Goal: Task Accomplishment & Management: Use online tool/utility

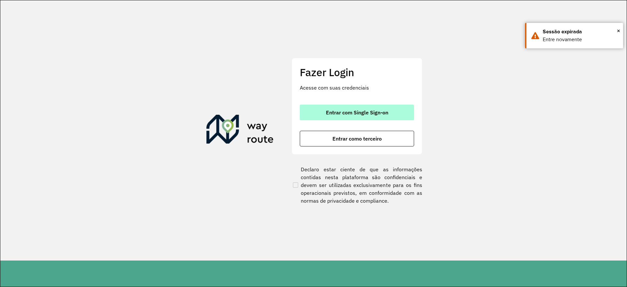
click at [375, 110] on span "Entrar com Single Sign-on" at bounding box center [357, 112] width 62 height 5
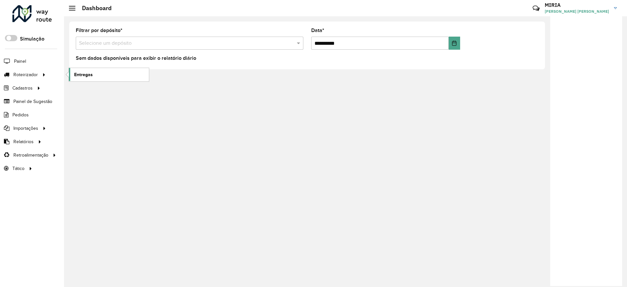
click at [78, 73] on span "Entregas" at bounding box center [83, 74] width 19 height 7
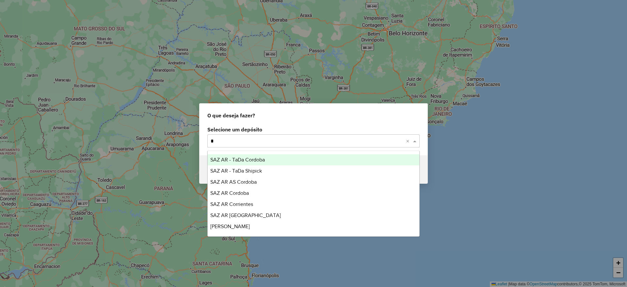
type input "**"
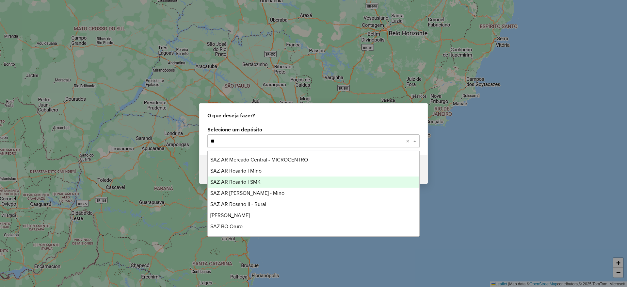
click at [258, 182] on span "SAZ AR Rosario I SMK" at bounding box center [235, 182] width 50 height 6
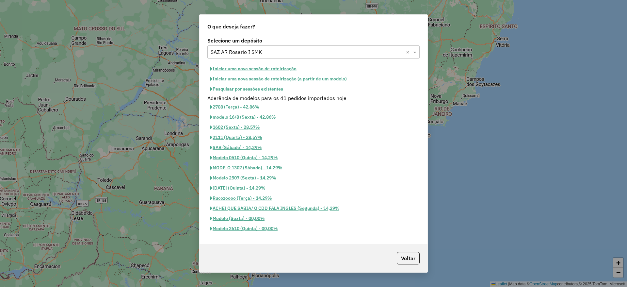
click at [274, 69] on button "Iniciar uma nova sessão de roteirização" at bounding box center [253, 69] width 92 height 10
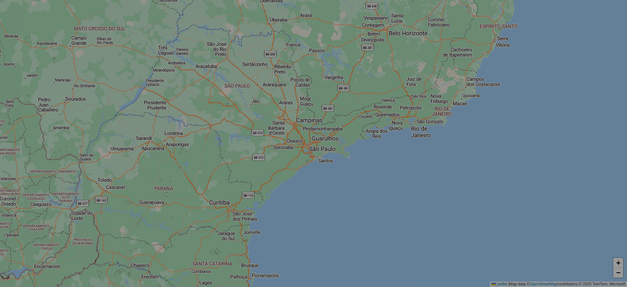
select select "*"
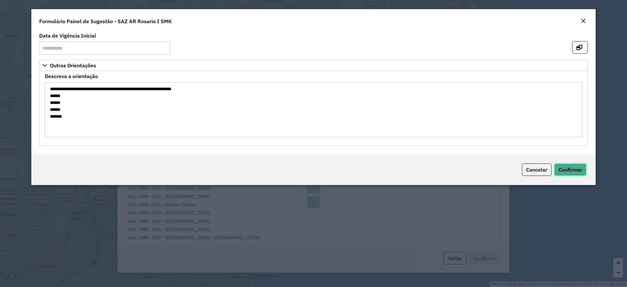
click at [570, 173] on button "Confirmar" at bounding box center [570, 169] width 32 height 12
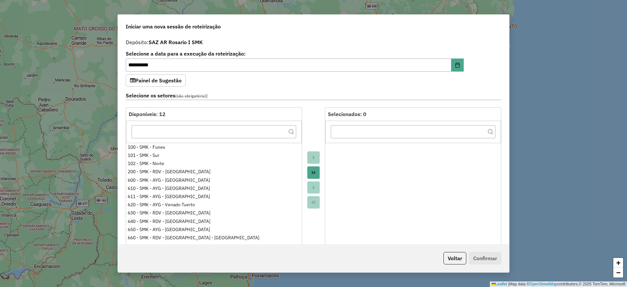
click at [314, 173] on icon "Move All to Target" at bounding box center [313, 172] width 5 height 5
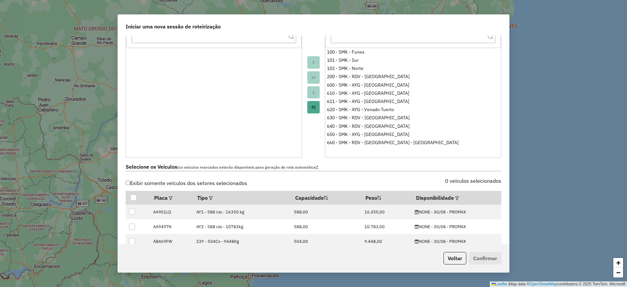
scroll to position [98, 0]
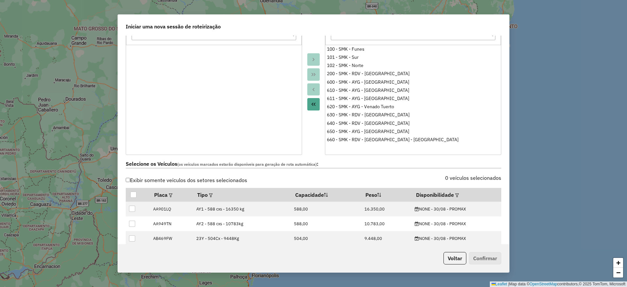
click at [166, 180] on label "Exibir somente veículos dos setores selecionados" at bounding box center [186, 180] width 121 height 12
click at [455, 196] on em at bounding box center [457, 195] width 4 height 4
click at [467, 210] on div "Selecione uma opção" at bounding box center [484, 209] width 55 height 12
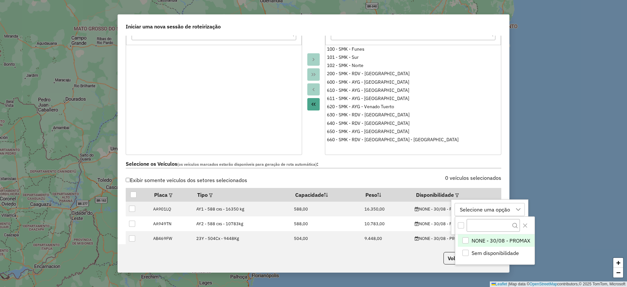
click at [476, 243] on span "NONE - 30/08 - PROMAX" at bounding box center [500, 240] width 59 height 8
click at [526, 221] on button "Close" at bounding box center [525, 225] width 10 height 10
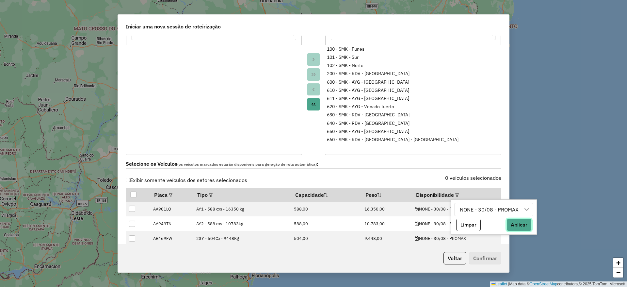
click at [521, 223] on button "Aplicar" at bounding box center [518, 224] width 25 height 12
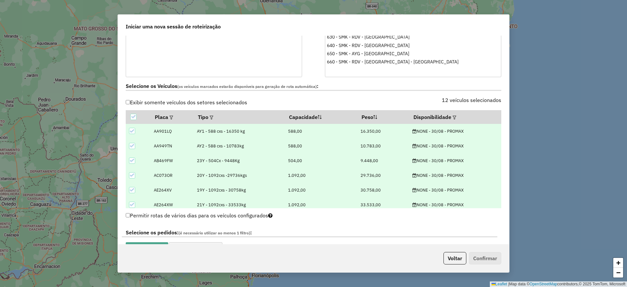
scroll to position [245, 0]
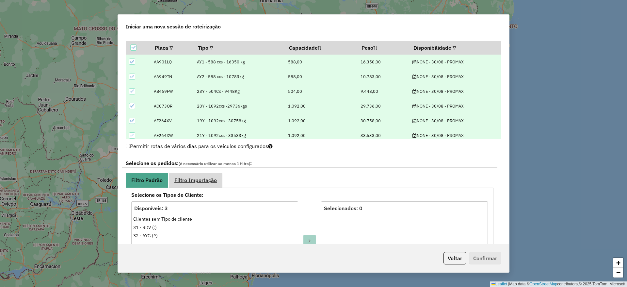
click at [188, 174] on link "Filtro Importação" at bounding box center [196, 180] width 54 height 15
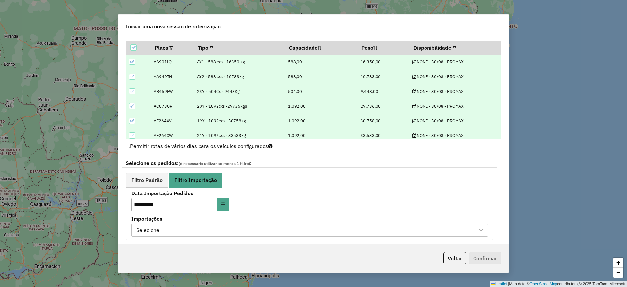
scroll to position [294, 0]
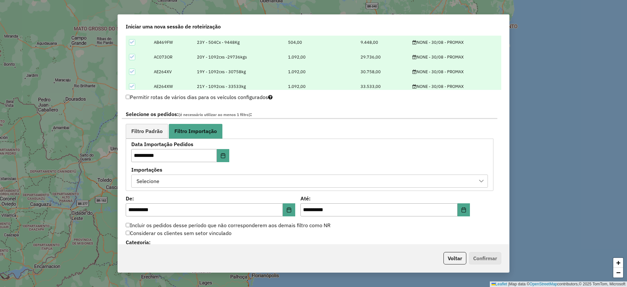
click at [278, 183] on div "Selecione" at bounding box center [304, 181] width 341 height 12
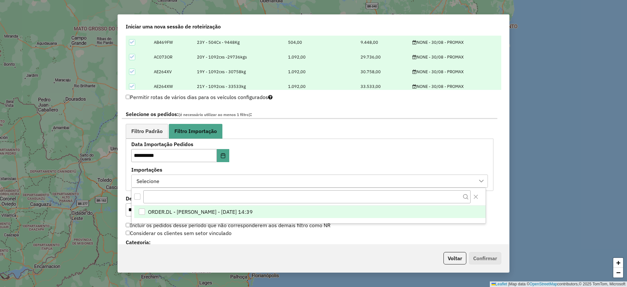
click at [244, 214] on span "ORDER.DL - [PERSON_NAME] - [DATE] 14:39" at bounding box center [200, 212] width 105 height 8
drag, startPoint x: 152, startPoint y: 131, endPoint x: 195, endPoint y: 138, distance: 43.3
click at [151, 131] on span "Filtro Padrão" at bounding box center [146, 130] width 31 height 5
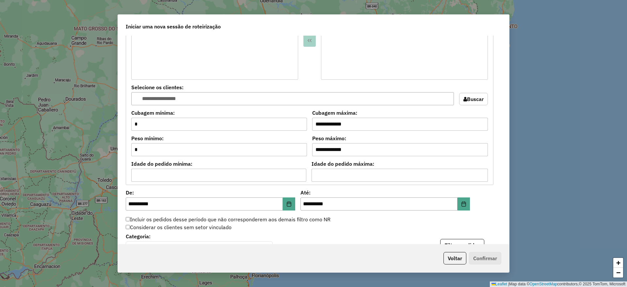
scroll to position [588, 0]
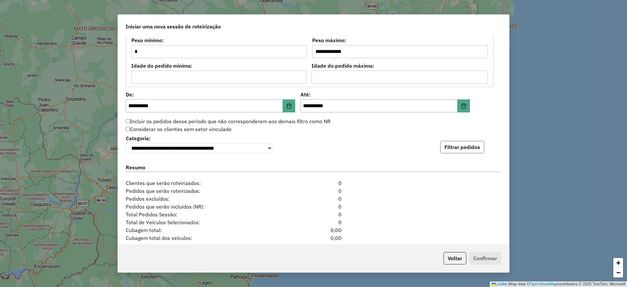
click at [447, 145] on button "Filtrar pedidos" at bounding box center [462, 147] width 44 height 12
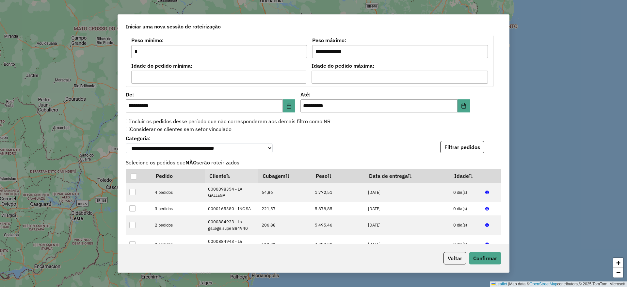
scroll to position [767, 0]
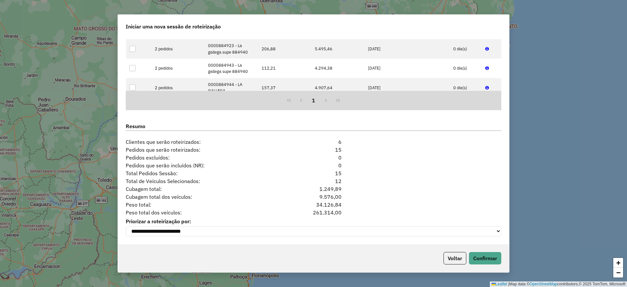
click at [486, 266] on div "Voltar Confirmar" at bounding box center [313, 258] width 391 height 28
click at [486, 261] on button "Confirmar" at bounding box center [485, 258] width 32 height 12
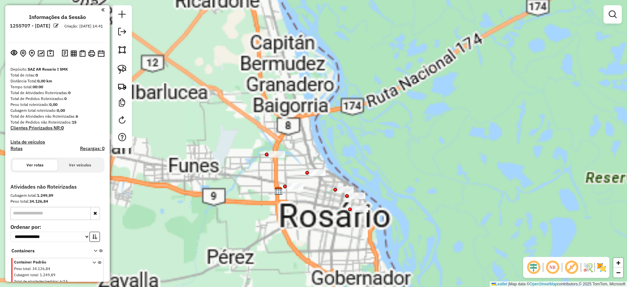
drag, startPoint x: 307, startPoint y: 127, endPoint x: 323, endPoint y: 107, distance: 25.1
click at [323, 107] on div "Janela de atendimento Grade de atendimento Capacidade Transportadoras Veículos …" at bounding box center [313, 143] width 627 height 287
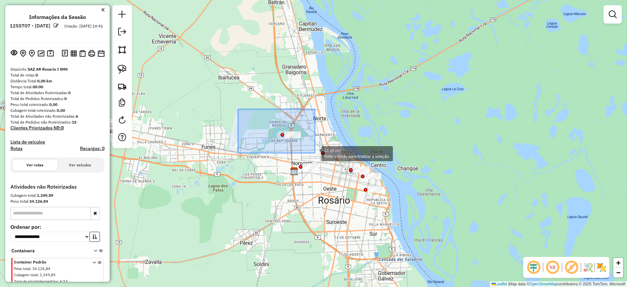
drag, startPoint x: 238, startPoint y: 109, endPoint x: 315, endPoint y: 153, distance: 87.9
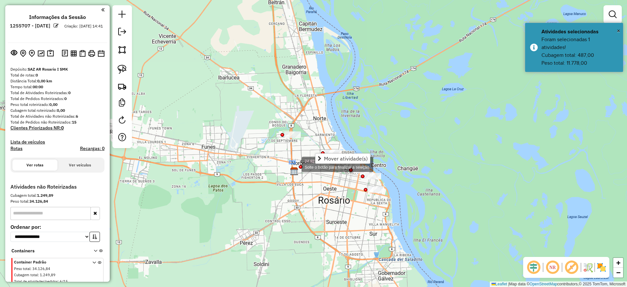
drag, startPoint x: 289, startPoint y: 161, endPoint x: 295, endPoint y: 164, distance: 6.6
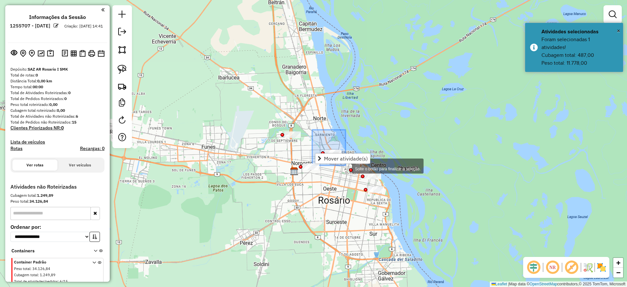
drag, startPoint x: 312, startPoint y: 130, endPoint x: 345, endPoint y: 165, distance: 48.7
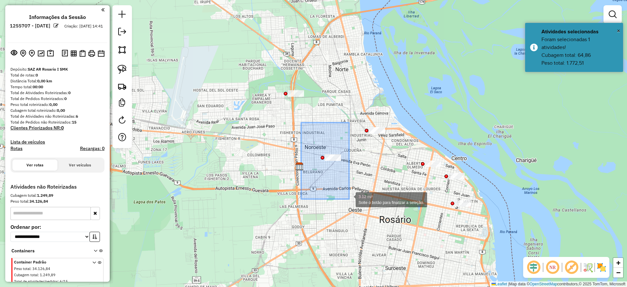
drag, startPoint x: 301, startPoint y: 122, endPoint x: 351, endPoint y: 200, distance: 92.2
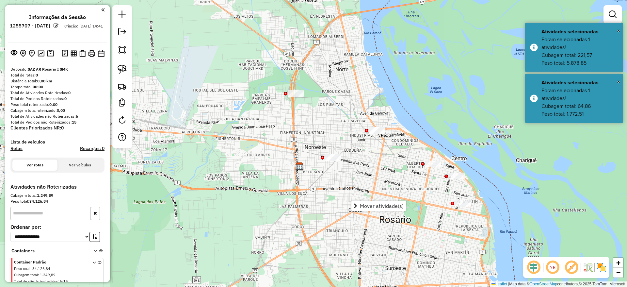
click at [379, 134] on div at bounding box center [377, 130] width 16 height 7
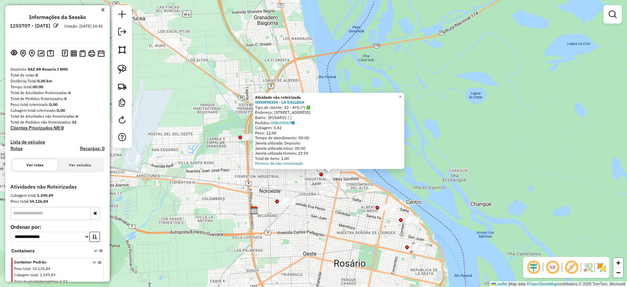
click at [309, 196] on div "Atividade não roteirizada 0000098354 - LA GALLEGA Tipo de cliente: 32 - AYG (^)…" at bounding box center [313, 143] width 627 height 287
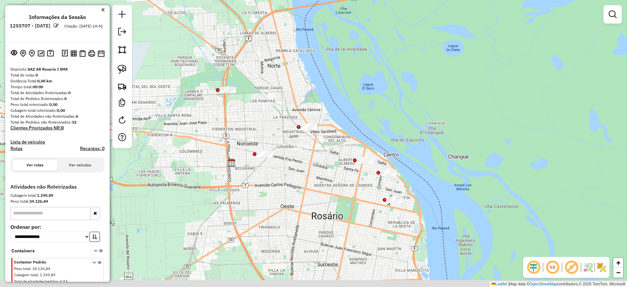
drag, startPoint x: 367, startPoint y: 184, endPoint x: 338, endPoint y: 133, distance: 58.8
click at [338, 133] on div "Janela de atendimento Grade de atendimento Capacidade Transportadoras Veículos …" at bounding box center [313, 143] width 627 height 287
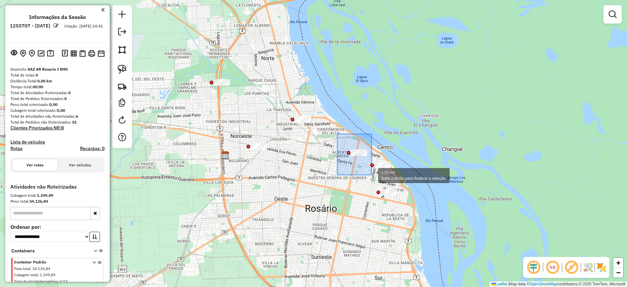
drag, startPoint x: 337, startPoint y: 134, endPoint x: 372, endPoint y: 175, distance: 53.5
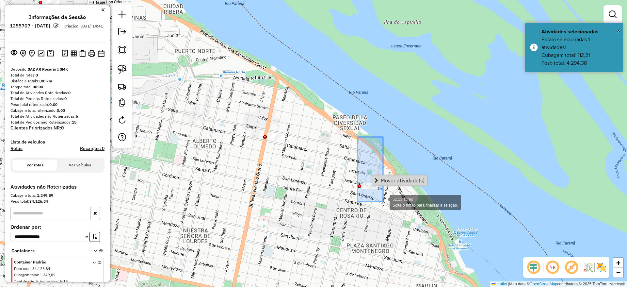
drag, startPoint x: 357, startPoint y: 137, endPoint x: 403, endPoint y: 209, distance: 85.5
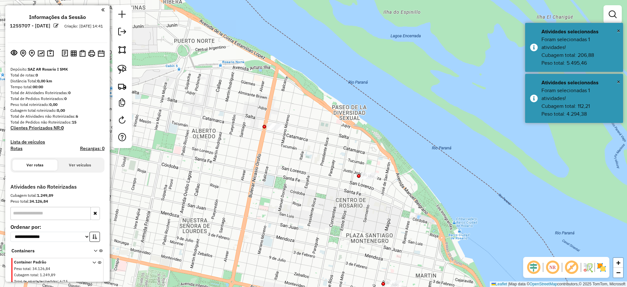
drag, startPoint x: 335, startPoint y: 227, endPoint x: 310, endPoint y: 82, distance: 146.7
click at [312, 93] on div "Janela de atendimento Grade de atendimento Capacidade Transportadoras Veículos …" at bounding box center [313, 143] width 627 height 287
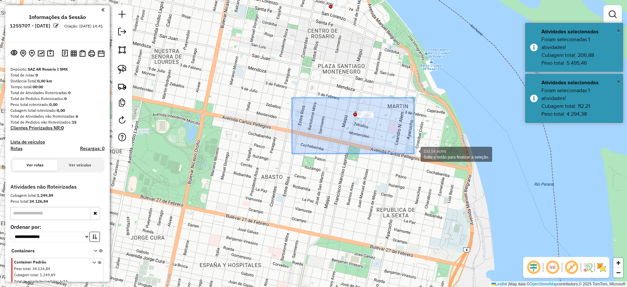
drag, startPoint x: 292, startPoint y: 98, endPoint x: 421, endPoint y: 154, distance: 140.6
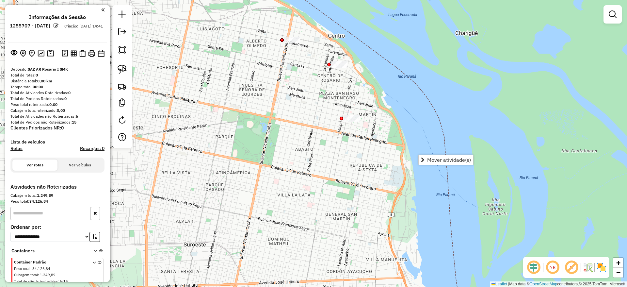
click at [342, 68] on div at bounding box center [339, 64] width 16 height 7
click at [340, 59] on div at bounding box center [336, 55] width 16 height 7
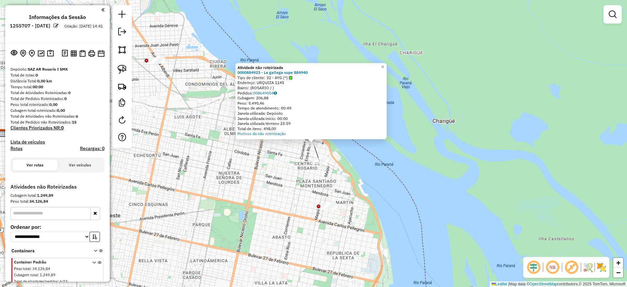
click at [335, 212] on div "Atividade não roteirizada 0000884923 - La gallega supe 884940 Tipo de cliente: …" at bounding box center [313, 143] width 627 height 287
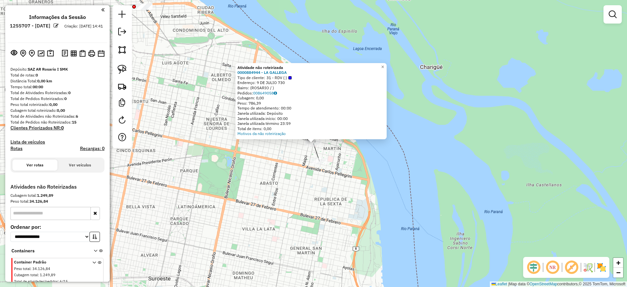
click at [271, 205] on div "Atividade não roteirizada 0000884944 - LA GALLEGA Tipo de cliente: 31 - RDV (:)…" at bounding box center [313, 143] width 627 height 287
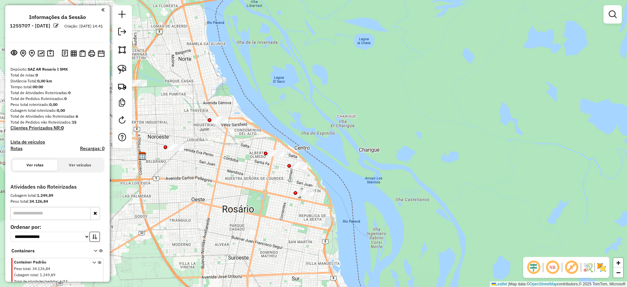
drag, startPoint x: 254, startPoint y: 186, endPoint x: 270, endPoint y: 204, distance: 24.0
click at [270, 205] on div "Janela de atendimento Grade de atendimento Capacidade Transportadoras Veículos …" at bounding box center [313, 143] width 627 height 287
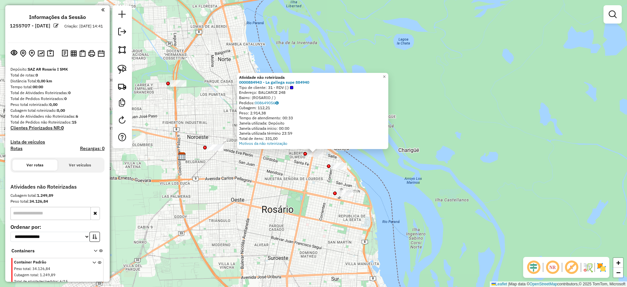
click at [261, 200] on div "Atividade não roteirizada 0000884943 - La gallega supe 884940 Tipo de cliente: …" at bounding box center [313, 143] width 627 height 287
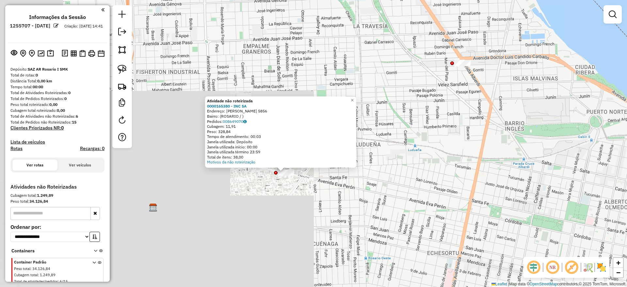
click at [265, 205] on div "Atividade não roteirizada 0000165380 - INC SA Endereço: EVA PERON 5856 Bairro: …" at bounding box center [313, 143] width 627 height 287
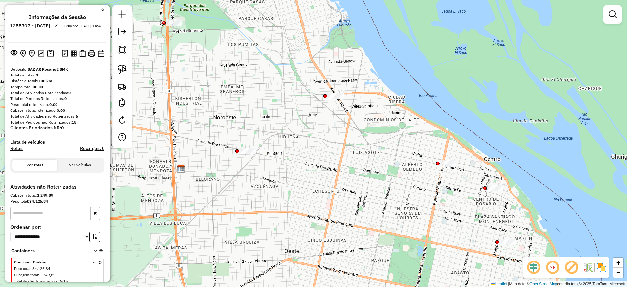
drag, startPoint x: 305, startPoint y: 134, endPoint x: 263, endPoint y: 66, distance: 80.0
click at [263, 66] on div "Janela de atendimento Grade de atendimento Capacidade Transportadoras Veículos …" at bounding box center [313, 143] width 627 height 287
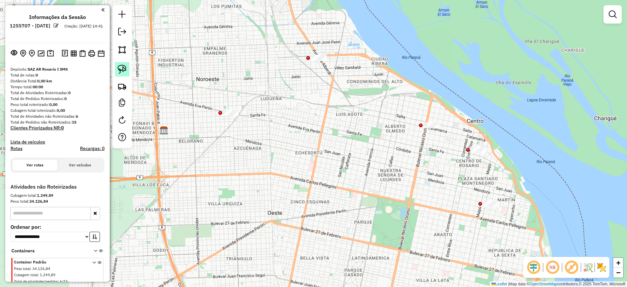
click at [125, 71] on img at bounding box center [122, 69] width 9 height 9
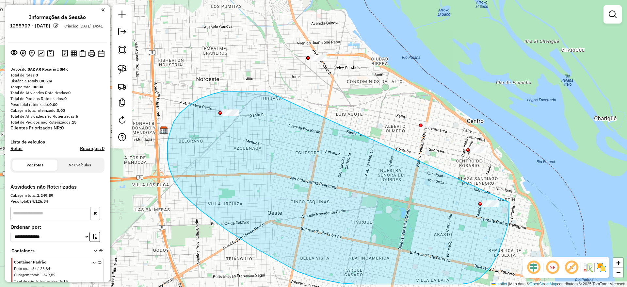
drag, startPoint x: 200, startPoint y: 98, endPoint x: 509, endPoint y: 202, distance: 325.8
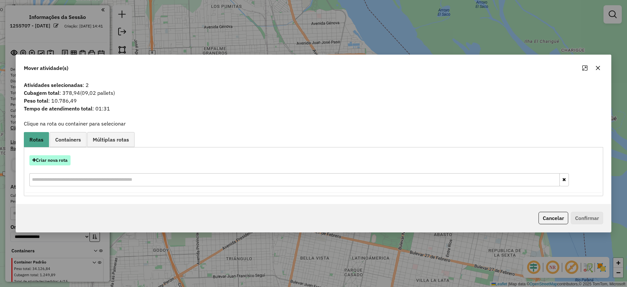
click at [50, 159] on button "Criar nova rota" at bounding box center [49, 160] width 41 height 10
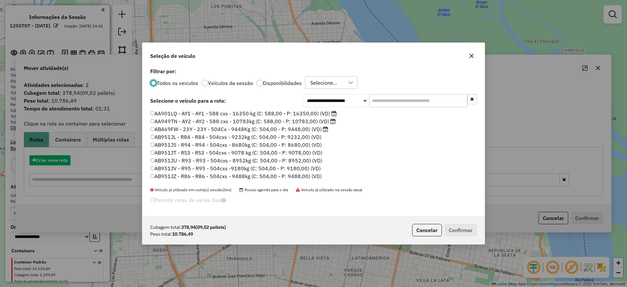
scroll to position [4, 2]
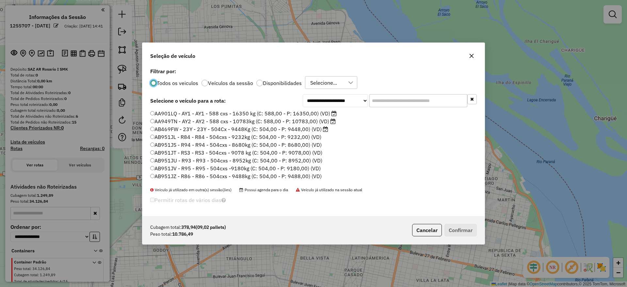
click at [383, 97] on input "text" at bounding box center [418, 100] width 98 height 13
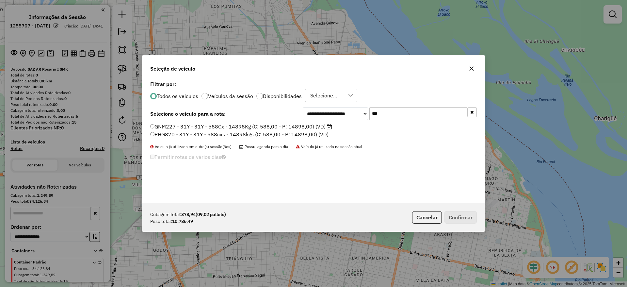
type input "***"
click at [296, 127] on label "GNM227 - 31Y - 31Y - 588Cx - 14898Kg (C: 588,00 - P: 14898,00) (VD)" at bounding box center [241, 126] width 182 height 8
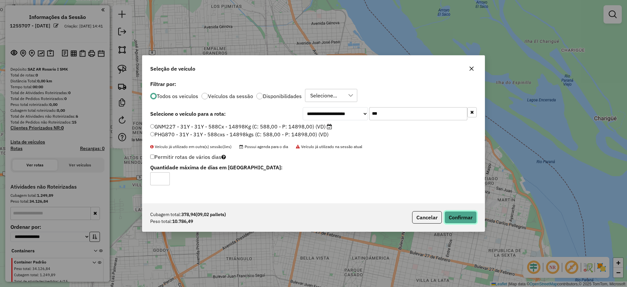
click at [459, 214] on button "Confirmar" at bounding box center [460, 217] width 32 height 12
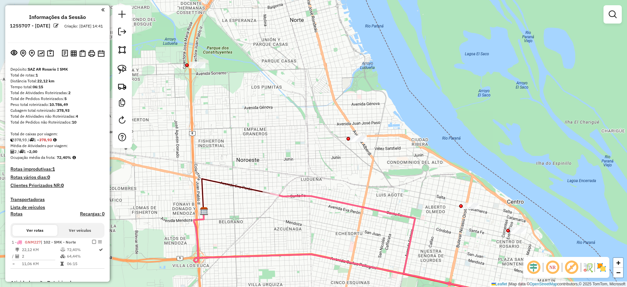
drag, startPoint x: 217, startPoint y: 179, endPoint x: 313, endPoint y: 308, distance: 160.9
click at [313, 286] on html "Aguarde... Pop-up bloqueado! Seu navegador bloqueou automáticamente a abertura …" at bounding box center [313, 143] width 627 height 287
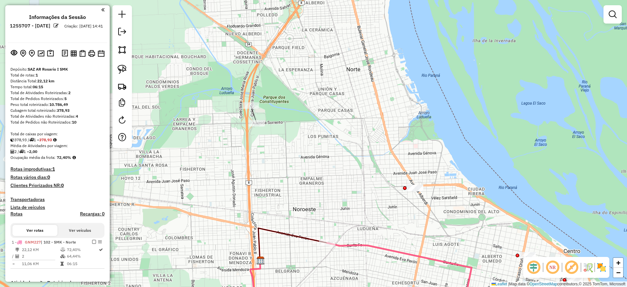
click at [250, 133] on div "Janela de atendimento Grade de atendimento Capacidade Transportadoras Veículos …" at bounding box center [313, 143] width 627 height 287
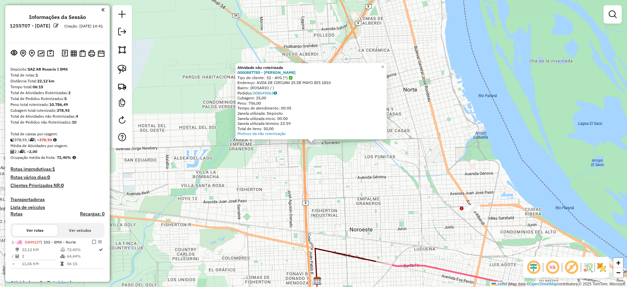
click at [240, 193] on div "Atividade não roteirizada 0000887785 - [PERSON_NAME] Tipo de cliente: 32 - AYG …" at bounding box center [313, 143] width 627 height 287
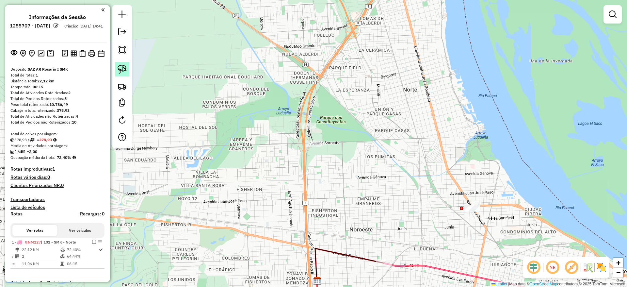
click at [124, 72] on img at bounding box center [122, 69] width 9 height 9
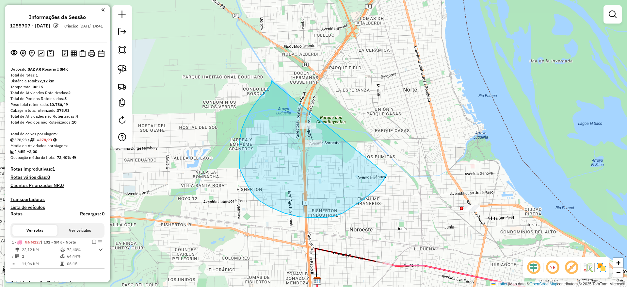
drag, startPoint x: 271, startPoint y: 81, endPoint x: 389, endPoint y: 165, distance: 145.0
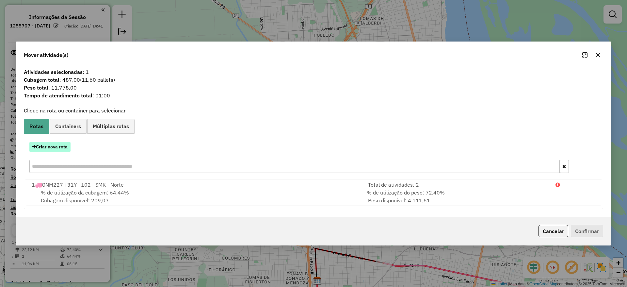
click at [54, 147] on button "Criar nova rota" at bounding box center [49, 147] width 41 height 10
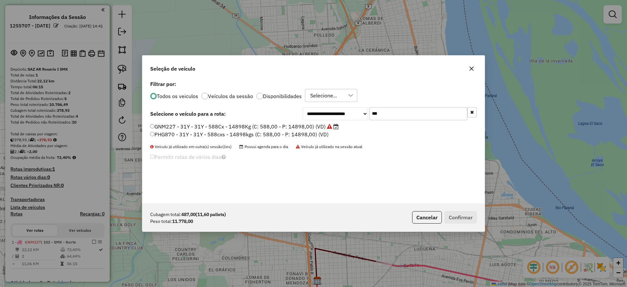
drag, startPoint x: 412, startPoint y: 114, endPoint x: 303, endPoint y: 101, distance: 110.1
click at [339, 113] on div "**********" at bounding box center [390, 113] width 174 height 13
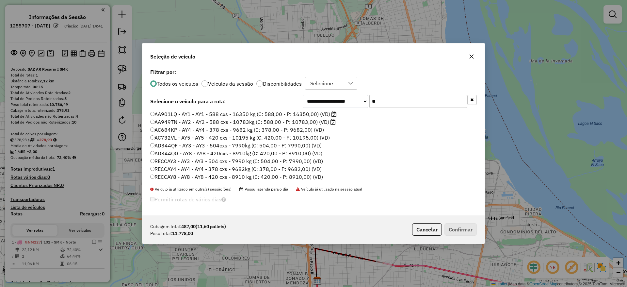
type input "**"
click at [221, 116] on label "AA901LQ - AY1 - AY1 - 588 cxs - 16350 kg (C: 588,00 - P: 16350,00) (VD)" at bounding box center [243, 114] width 186 height 8
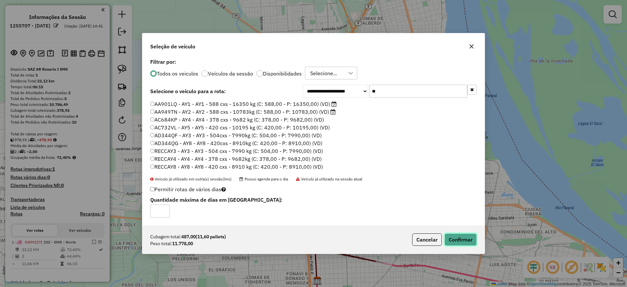
click at [456, 235] on button "Confirmar" at bounding box center [460, 239] width 32 height 12
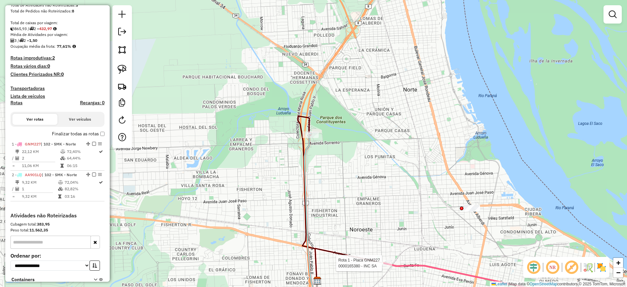
select select "**********"
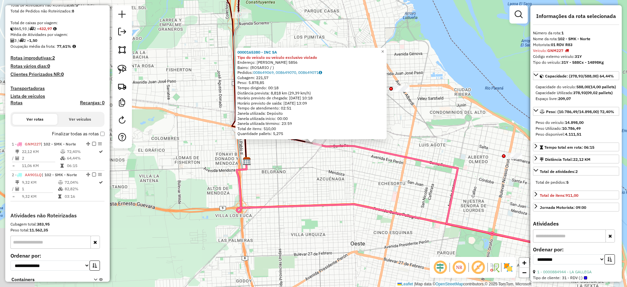
scroll to position [177, 0]
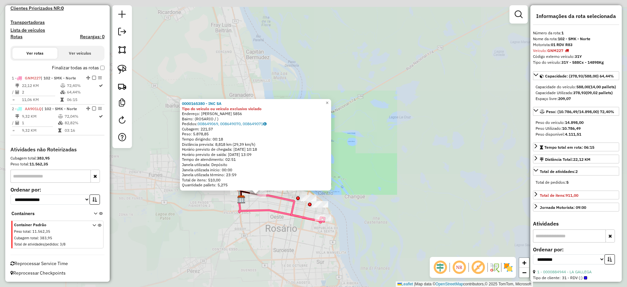
click at [287, 222] on div "0000165380 - INC SA Tipo do veículo ou veículo exclusivo violado Endereço: EVA …" at bounding box center [313, 143] width 627 height 287
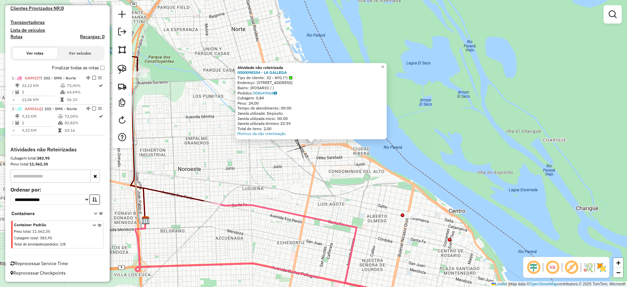
click at [282, 170] on div "Atividade não roteirizada 0000098354 - LA GALLEGA Tipo de cliente: 32 - AYG (^)…" at bounding box center [313, 143] width 627 height 287
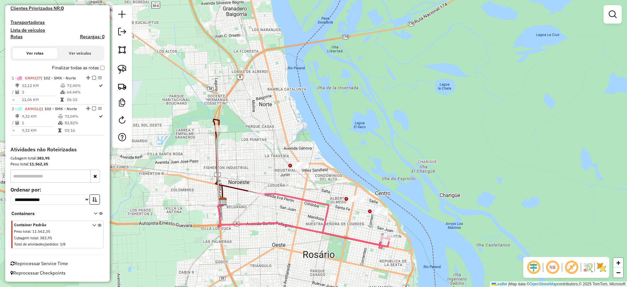
drag, startPoint x: 363, startPoint y: 164, endPoint x: 357, endPoint y: 149, distance: 15.6
click at [357, 149] on div "Janela de atendimento Grade de atendimento Capacidade Transportadoras Veículos …" at bounding box center [313, 143] width 627 height 287
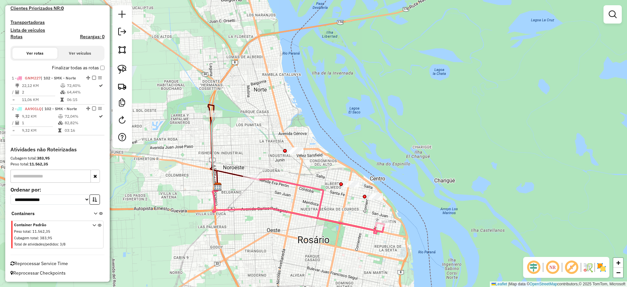
click at [355, 180] on div "Janela de atendimento Grade de atendimento Capacidade Transportadoras Veículos …" at bounding box center [313, 143] width 627 height 287
drag, startPoint x: 332, startPoint y: 145, endPoint x: 328, endPoint y: 143, distance: 4.3
click at [328, 143] on div "Janela de atendimento Grade de atendimento Capacidade Transportadoras Veículos …" at bounding box center [313, 143] width 627 height 287
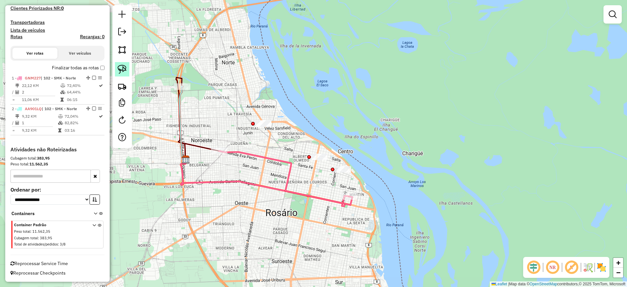
click at [125, 62] on link at bounding box center [122, 69] width 14 height 14
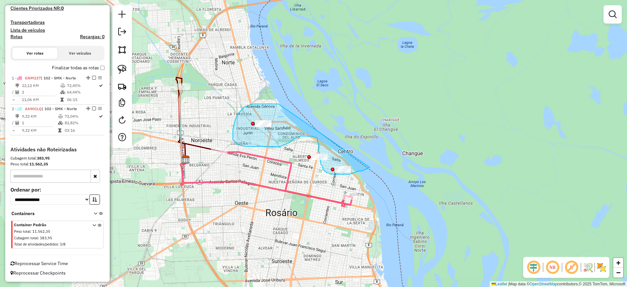
drag, startPoint x: 253, startPoint y: 104, endPoint x: 380, endPoint y: 160, distance: 138.7
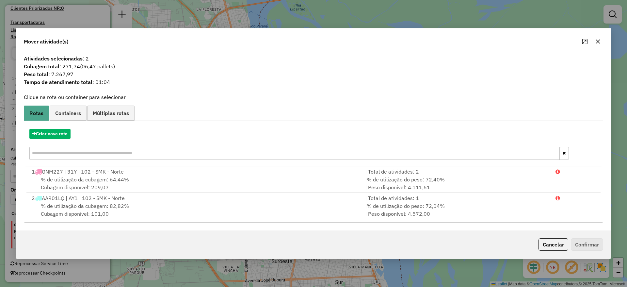
click at [54, 128] on div "Criar nova rota" at bounding box center [313, 145] width 576 height 42
click at [53, 132] on button "Criar nova rota" at bounding box center [49, 134] width 41 height 10
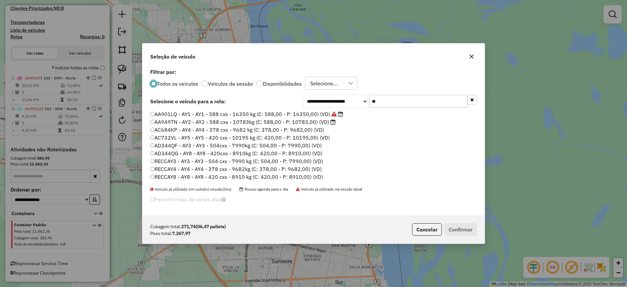
scroll to position [4, 2]
click at [391, 104] on input "**" at bounding box center [418, 101] width 98 height 13
type input "*"
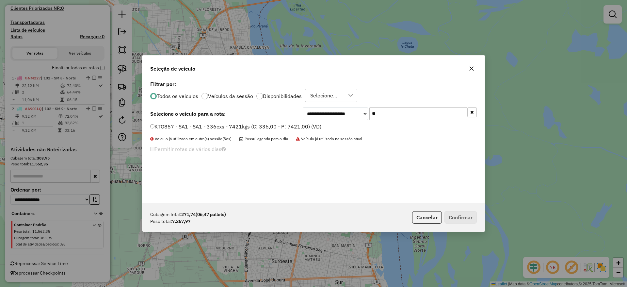
type input "**"
click at [297, 123] on label "KTO857 - SA1 - SA1 - 336cxs - 7421kgs (C: 336,00 - P: 7421,00) (VD)" at bounding box center [235, 126] width 171 height 8
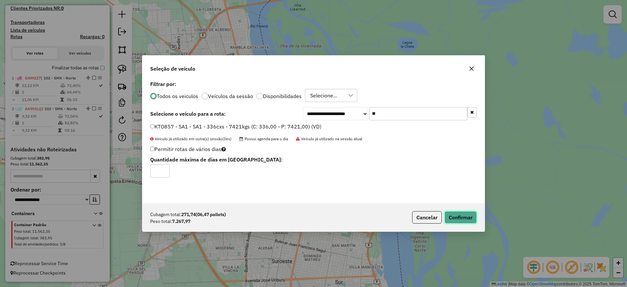
click at [469, 213] on button "Confirmar" at bounding box center [460, 217] width 32 height 12
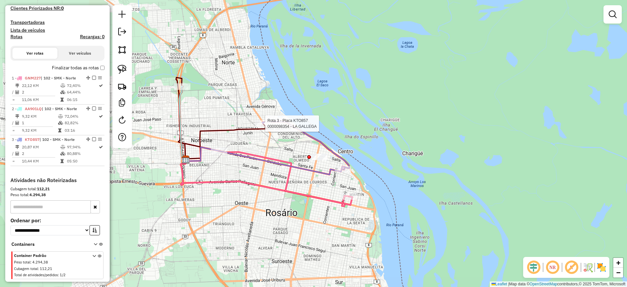
select select "**********"
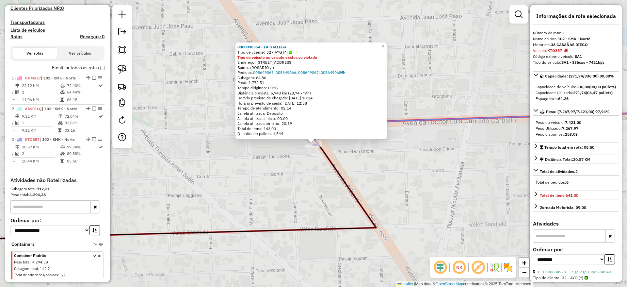
scroll to position [208, 0]
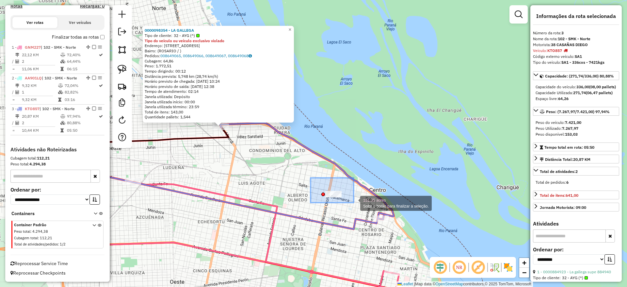
drag, startPoint x: 310, startPoint y: 178, endPoint x: 359, endPoint y: 205, distance: 55.5
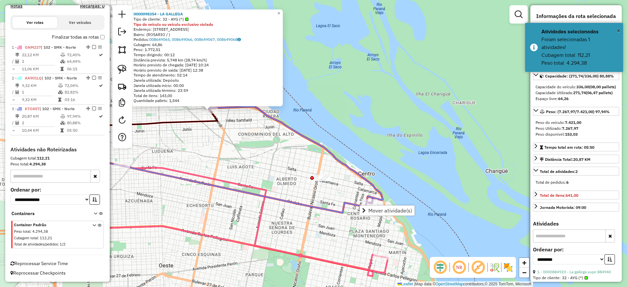
drag, startPoint x: 321, startPoint y: 195, endPoint x: 311, endPoint y: 179, distance: 18.2
click at [311, 179] on div "0000098354 - LA GALLEGA Tipo de cliente: 32 - AYG (^) Tipo do veículo ou veícul…" at bounding box center [313, 143] width 627 height 287
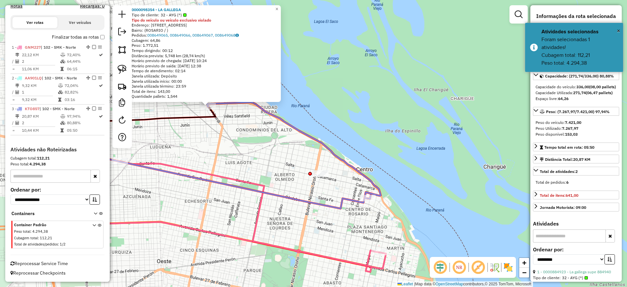
click at [265, 184] on icon at bounding box center [253, 214] width 266 height 107
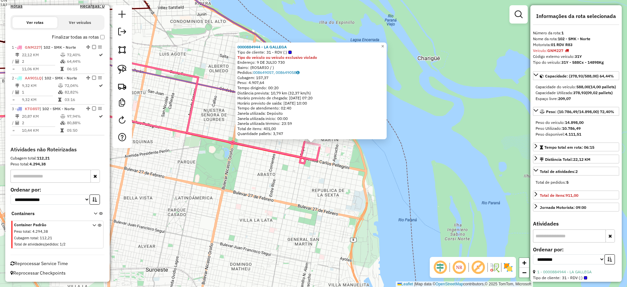
click at [293, 235] on div "0000884944 - LA GALLEGA Tipo de cliente: 31 - RDV (:) Tipo do veículo ou veícul…" at bounding box center [313, 143] width 627 height 287
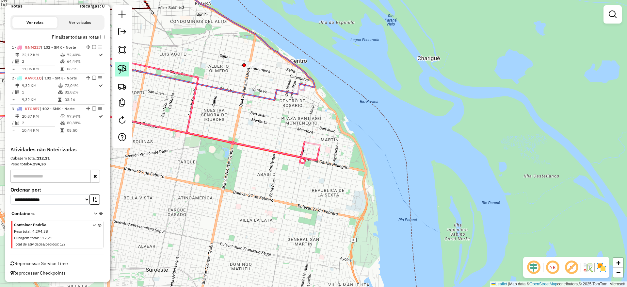
click at [119, 63] on link at bounding box center [122, 69] width 14 height 14
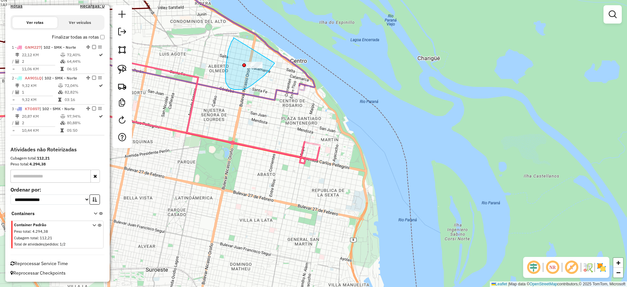
drag, startPoint x: 233, startPoint y: 38, endPoint x: 279, endPoint y: 55, distance: 49.5
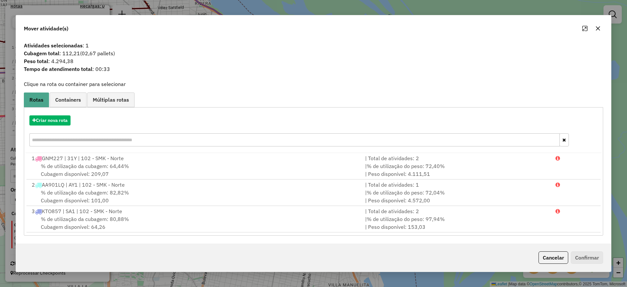
click at [593, 28] on button "button" at bounding box center [598, 28] width 10 height 10
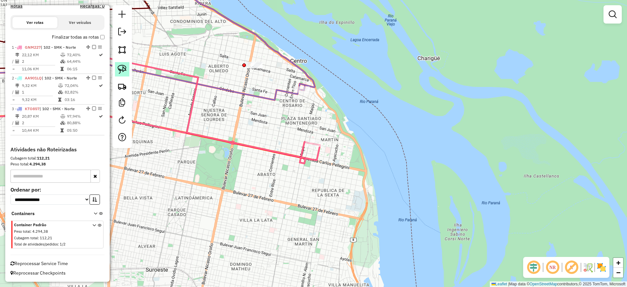
click at [120, 69] on img at bounding box center [122, 69] width 9 height 9
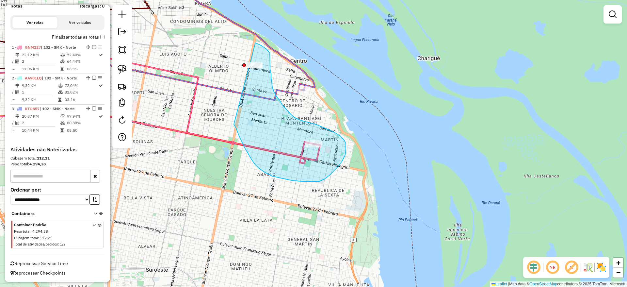
drag, startPoint x: 249, startPoint y: 155, endPoint x: 243, endPoint y: 40, distance: 114.7
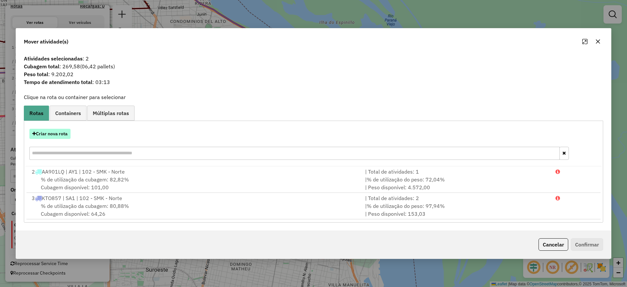
click at [64, 134] on button "Criar nova rota" at bounding box center [49, 134] width 41 height 10
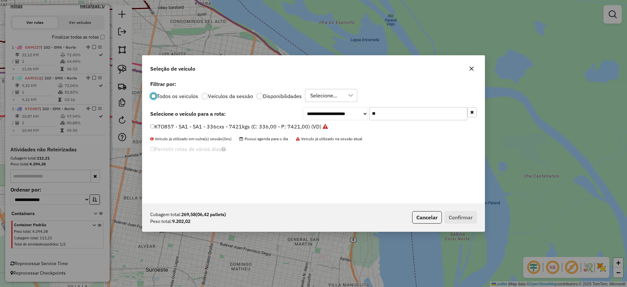
scroll to position [4, 2]
click at [468, 68] on button "button" at bounding box center [471, 68] width 10 height 10
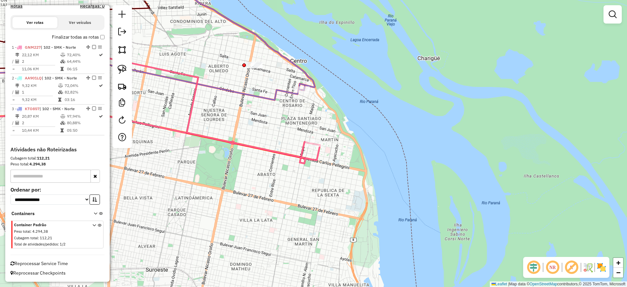
click at [221, 135] on div "Janela de atendimento Grade de atendimento Capacidade Transportadoras Veículos …" at bounding box center [313, 143] width 627 height 287
click at [259, 97] on icon at bounding box center [146, 72] width 318 height 55
select select "**********"
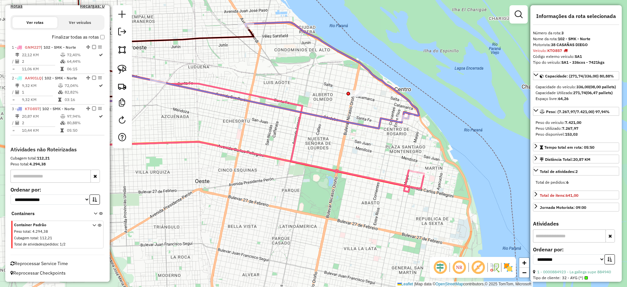
drag, startPoint x: 259, startPoint y: 97, endPoint x: 363, endPoint y: 125, distance: 107.9
click at [363, 125] on icon at bounding box center [250, 100] width 318 height 55
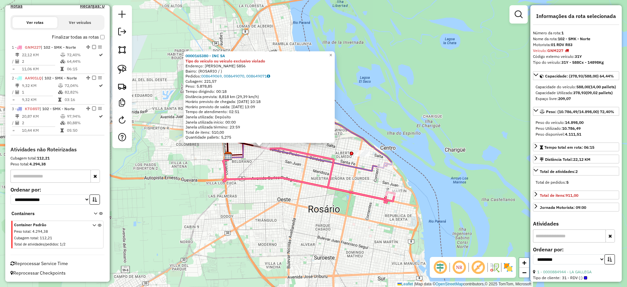
click at [346, 199] on div "0000165380 - INC SA Tipo do veículo ou veículo exclusivo violado Endereço: EVA …" at bounding box center [313, 143] width 627 height 287
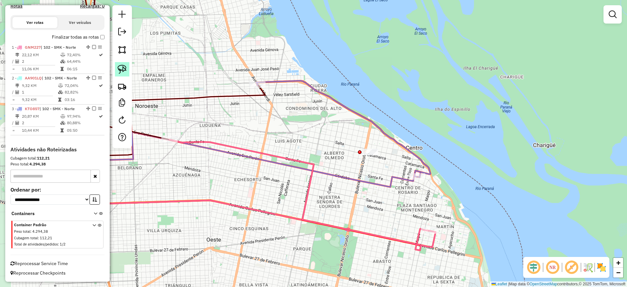
click at [120, 63] on link at bounding box center [122, 69] width 14 height 14
drag, startPoint x: 349, startPoint y: 134, endPoint x: 391, endPoint y: 143, distance: 42.8
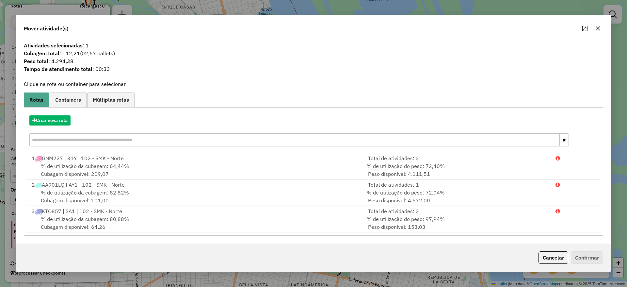
click at [603, 30] on button "button" at bounding box center [598, 28] width 10 height 10
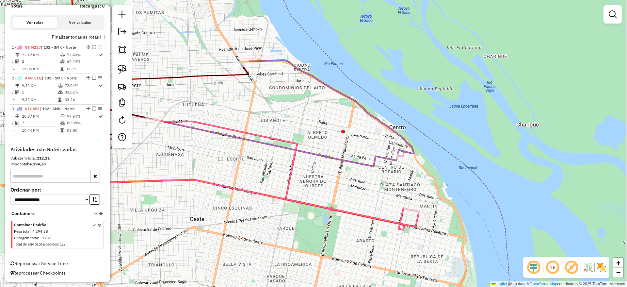
drag, startPoint x: 400, startPoint y: 151, endPoint x: 382, endPoint y: 133, distance: 25.4
click at [382, 133] on icon at bounding box center [327, 108] width 174 height 96
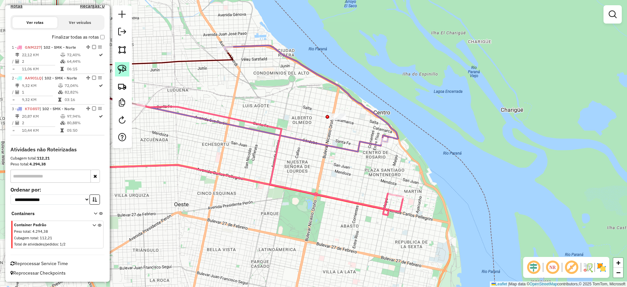
click at [124, 66] on img at bounding box center [122, 69] width 9 height 9
drag, startPoint x: 388, startPoint y: 170, endPoint x: 447, endPoint y: 201, distance: 66.9
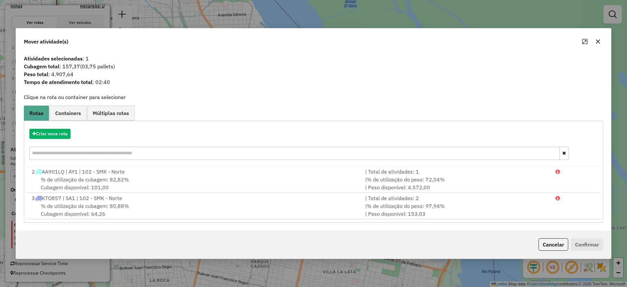
click at [598, 40] on icon "button" at bounding box center [597, 41] width 5 height 5
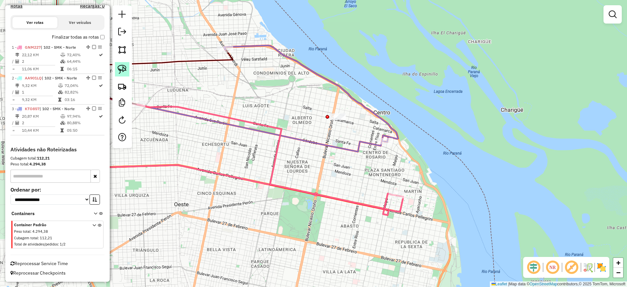
click at [119, 68] on img at bounding box center [122, 69] width 9 height 9
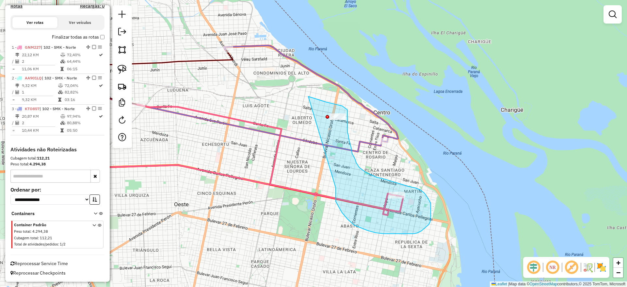
drag, startPoint x: 336, startPoint y: 201, endPoint x: 308, endPoint y: 96, distance: 108.3
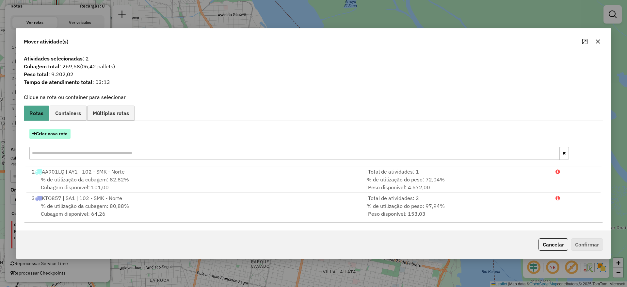
click at [65, 133] on button "Criar nova rota" at bounding box center [49, 134] width 41 height 10
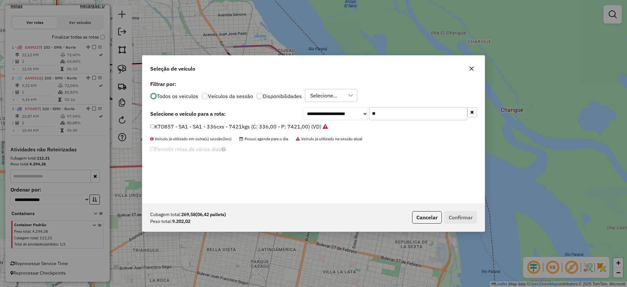
click at [397, 114] on input "**" at bounding box center [418, 113] width 98 height 13
type input "*"
type input "***"
click at [293, 127] on label "DOD563 - R29 - R29 - 588cxs - 13112kgs (C: 588,00 - P: 13112,00) (VD)" at bounding box center [243, 126] width 186 height 8
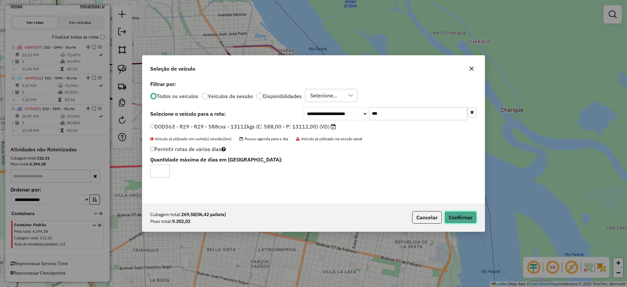
click at [464, 214] on button "Confirmar" at bounding box center [460, 217] width 32 height 12
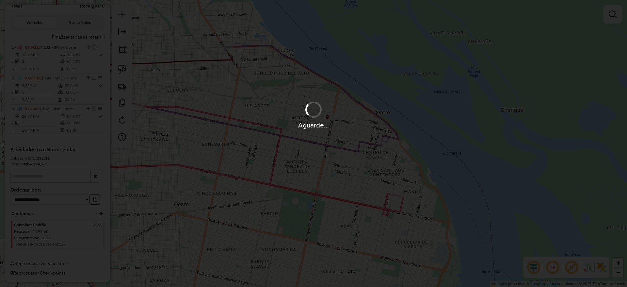
scroll to position [135, 0]
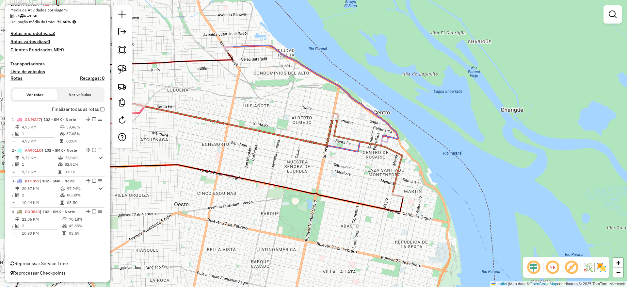
click at [383, 114] on div "Janela de atendimento Grade de atendimento Capacidade Transportadoras Veículos …" at bounding box center [313, 143] width 627 height 287
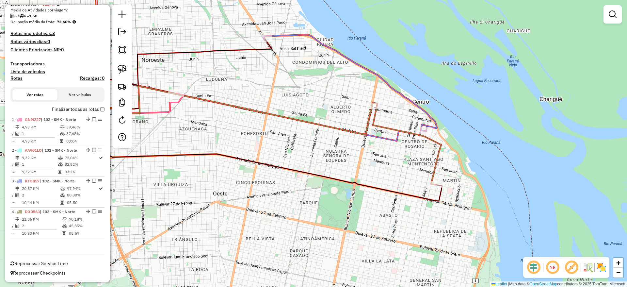
drag, startPoint x: 197, startPoint y: 204, endPoint x: 317, endPoint y: 181, distance: 122.0
click at [317, 181] on div "Janela de atendimento Grade de atendimento Capacidade Transportadoras Veículos …" at bounding box center [313, 143] width 627 height 287
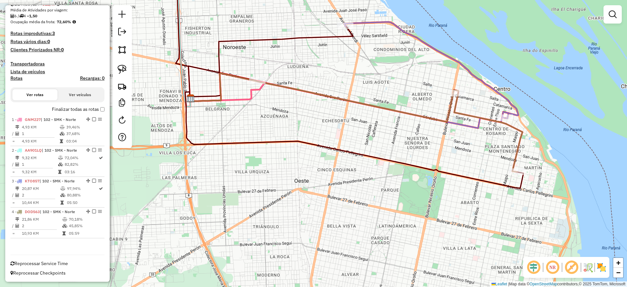
click at [244, 99] on icon at bounding box center [227, 91] width 75 height 21
select select "**********"
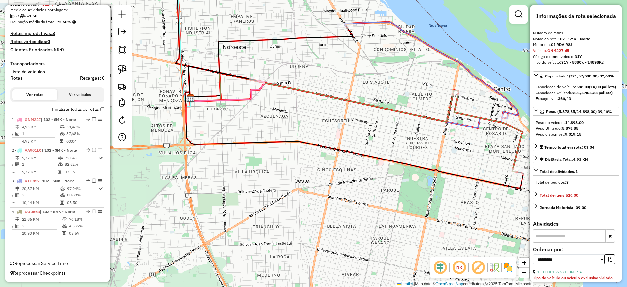
click at [456, 110] on icon at bounding box center [488, 132] width 68 height 79
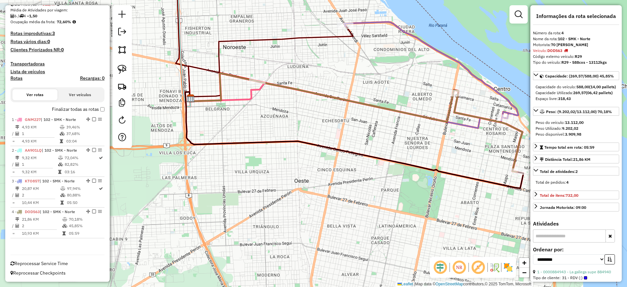
click at [248, 101] on icon at bounding box center [227, 91] width 75 height 21
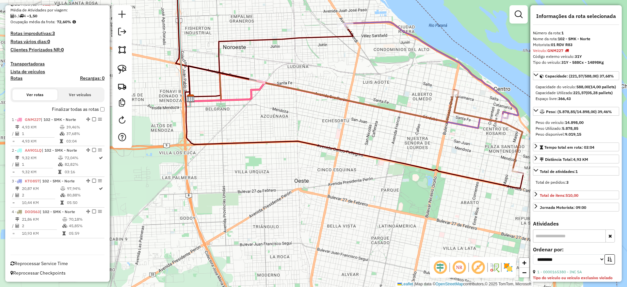
click at [375, 22] on icon at bounding box center [431, 70] width 174 height 96
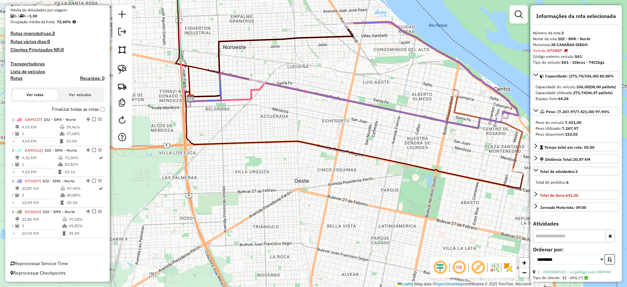
click at [457, 113] on icon at bounding box center [488, 132] width 68 height 79
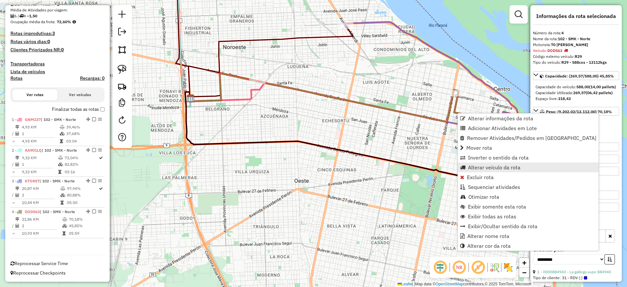
click at [476, 169] on span "Alterar veículo da rota" at bounding box center [494, 167] width 53 height 5
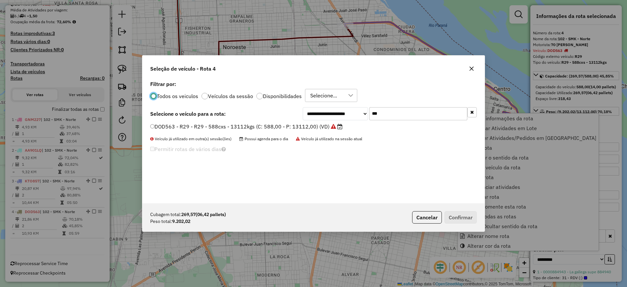
scroll to position [4, 2]
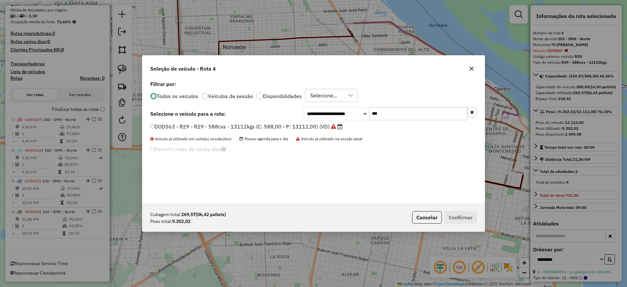
drag, startPoint x: 382, startPoint y: 113, endPoint x: 342, endPoint y: 110, distance: 39.3
click at [343, 110] on div "**********" at bounding box center [390, 113] width 174 height 13
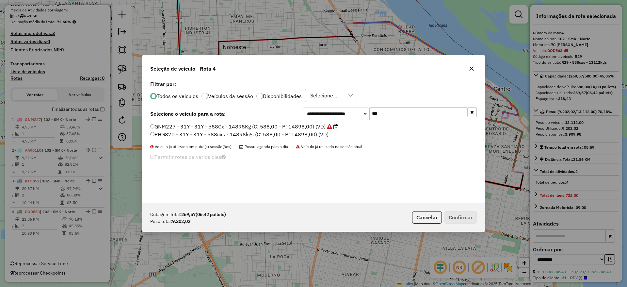
type input "***"
click at [474, 69] on icon "button" at bounding box center [471, 68] width 5 height 5
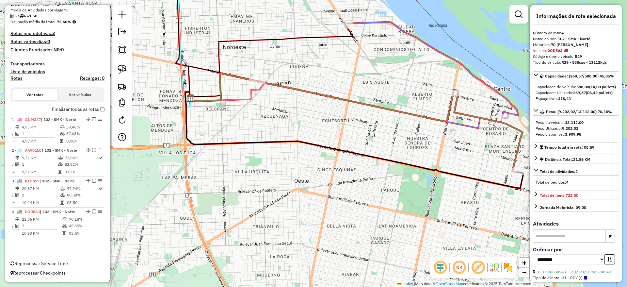
click at [458, 105] on icon at bounding box center [488, 132] width 68 height 79
click at [249, 98] on icon at bounding box center [227, 91] width 75 height 21
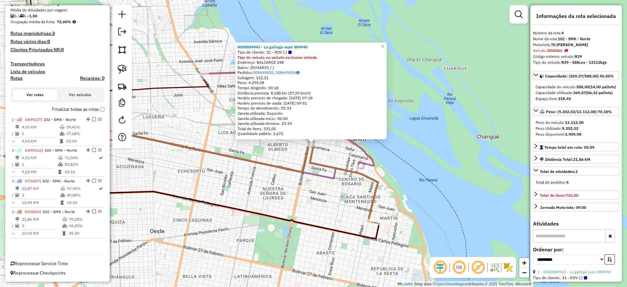
click at [371, 189] on div "0000884943 - La gallega supe 884940 Tipo de cliente: 31 - RDV (:) Tipo do veícu…" at bounding box center [313, 143] width 627 height 287
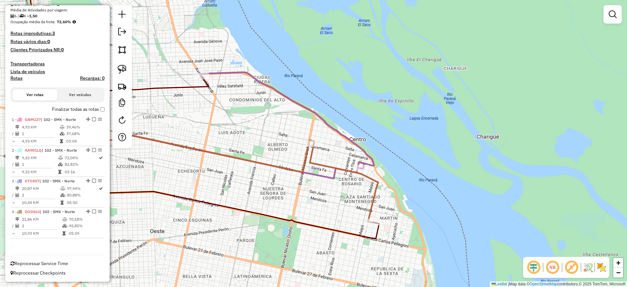
click at [376, 187] on icon at bounding box center [344, 182] width 68 height 79
select select "**********"
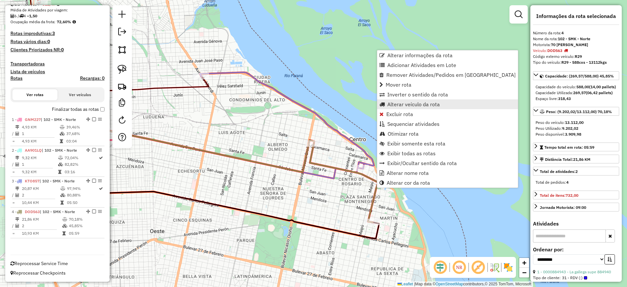
click at [399, 103] on span "Alterar veículo da rota" at bounding box center [413, 104] width 53 height 5
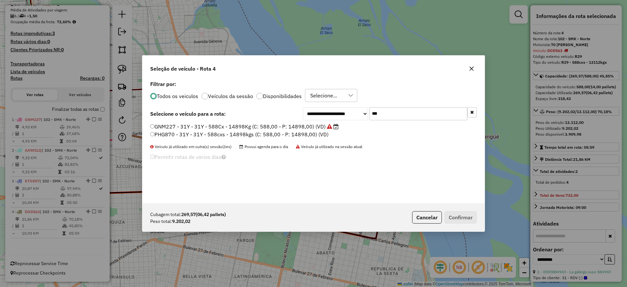
click at [393, 108] on input "***" at bounding box center [418, 113] width 98 height 13
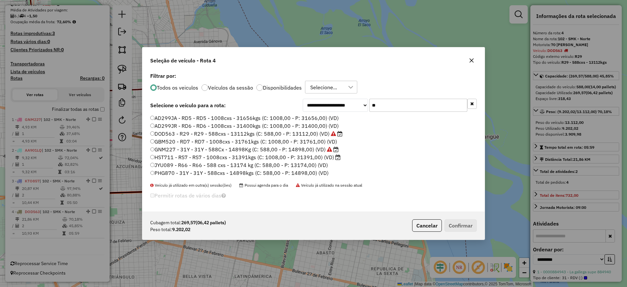
type input "*"
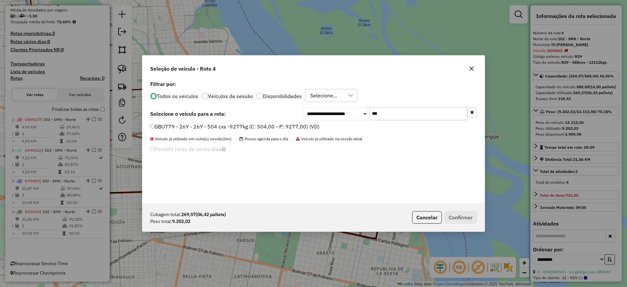
type input "***"
click at [291, 126] on label "GBU779 - 26Y - 26Y - 504 cxs -9277kg (C: 504,00 - P: 9277,00) (VD)" at bounding box center [234, 126] width 169 height 8
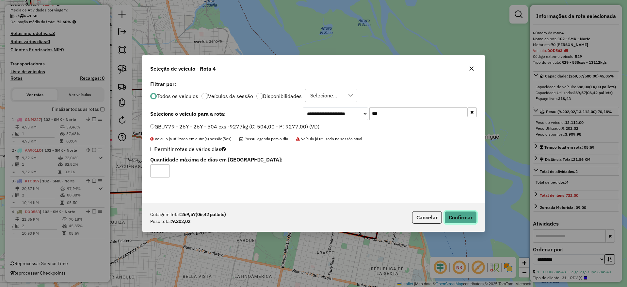
click at [454, 216] on button "Confirmar" at bounding box center [460, 217] width 32 height 12
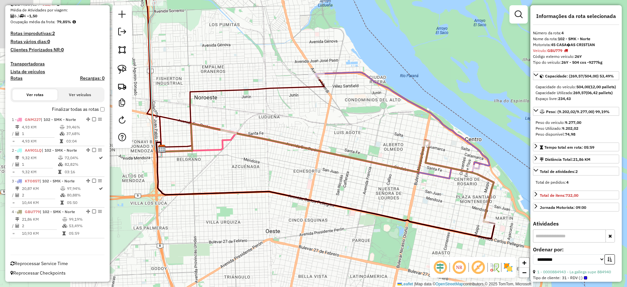
drag, startPoint x: 196, startPoint y: 186, endPoint x: 321, endPoint y: 178, distance: 125.6
click at [333, 186] on div "Janela de atendimento Grade de atendimento Capacidade Transportadoras Veículos …" at bounding box center [313, 143] width 627 height 287
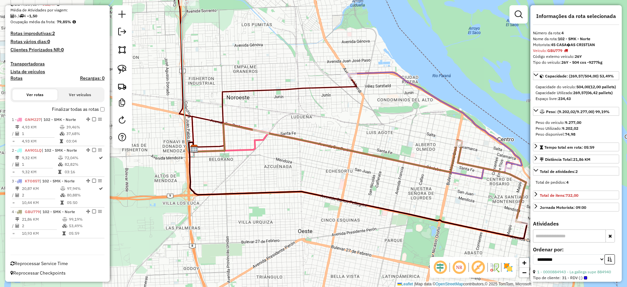
click at [249, 147] on icon at bounding box center [231, 141] width 75 height 21
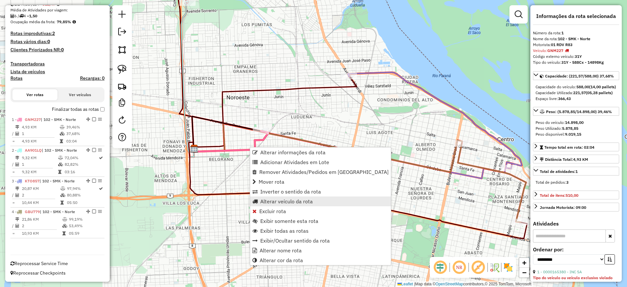
click at [265, 201] on span "Alterar veículo da rota" at bounding box center [286, 200] width 53 height 5
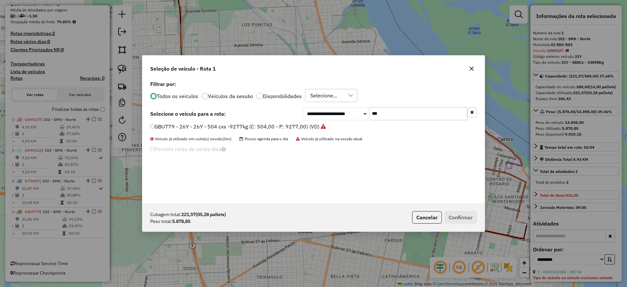
drag, startPoint x: 396, startPoint y: 114, endPoint x: 300, endPoint y: 113, distance: 96.3
click at [319, 113] on div "**********" at bounding box center [390, 113] width 174 height 13
type input "***"
click at [319, 129] on label "DOD563 - R29 - R29 - 588cxs - 13112kgs (C: 588,00 - P: 13112,00) (VD)" at bounding box center [243, 126] width 186 height 8
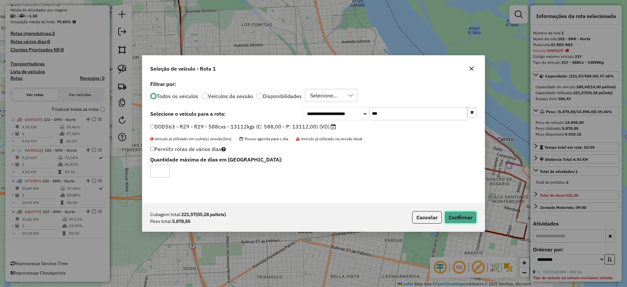
click at [462, 216] on button "Confirmar" at bounding box center [460, 217] width 32 height 12
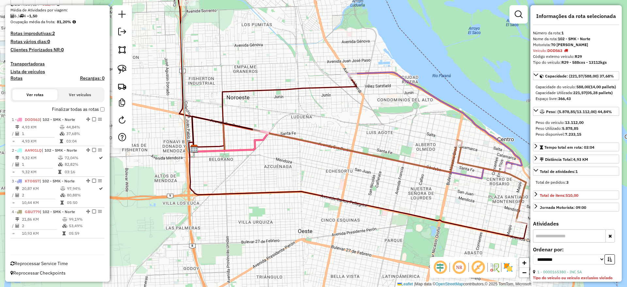
click at [374, 72] on icon at bounding box center [435, 120] width 174 height 96
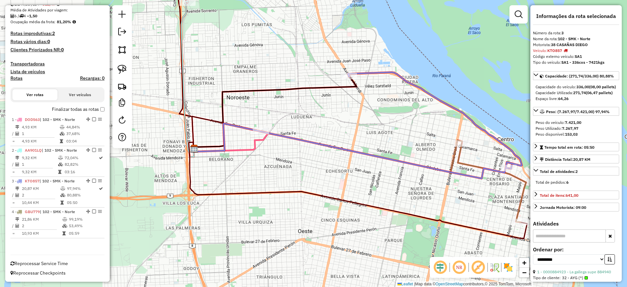
click at [374, 72] on icon at bounding box center [435, 120] width 174 height 96
click at [462, 164] on icon at bounding box center [492, 182] width 68 height 79
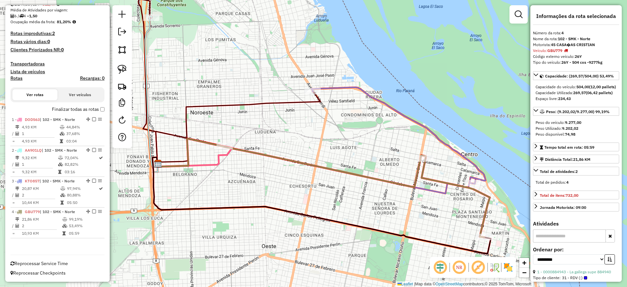
drag, startPoint x: 462, startPoint y: 164, endPoint x: 418, endPoint y: 182, distance: 47.7
click at [421, 182] on icon at bounding box center [455, 197] width 68 height 79
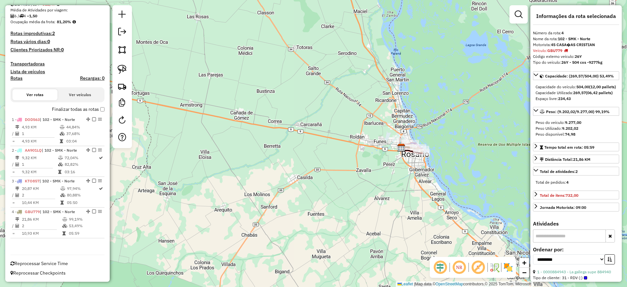
drag, startPoint x: 238, startPoint y: 188, endPoint x: 238, endPoint y: 157, distance: 30.7
click at [238, 157] on div "Janela de atendimento Grade de atendimento Capacidade Transportadoras Veículos …" at bounding box center [313, 143] width 627 height 287
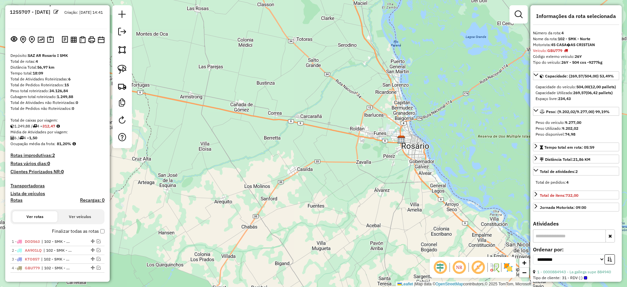
scroll to position [0, 0]
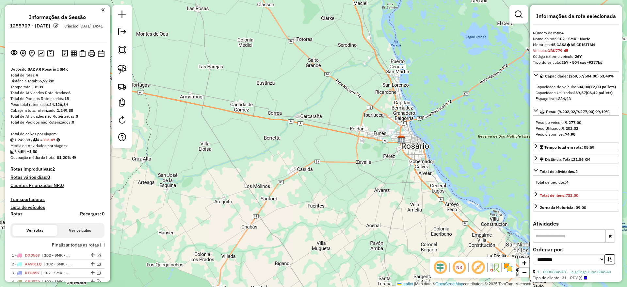
click at [503, 80] on div "Janela de atendimento Grade de atendimento Capacidade Transportadoras Veículos …" at bounding box center [313, 143] width 627 height 287
